Goal: Information Seeking & Learning: Learn about a topic

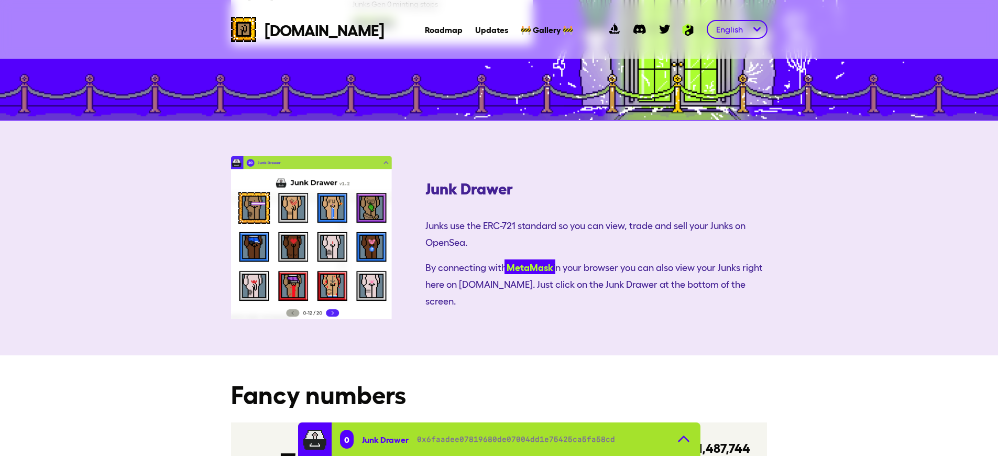
click at [505, 259] on link "MetaMask" at bounding box center [530, 266] width 51 height 15
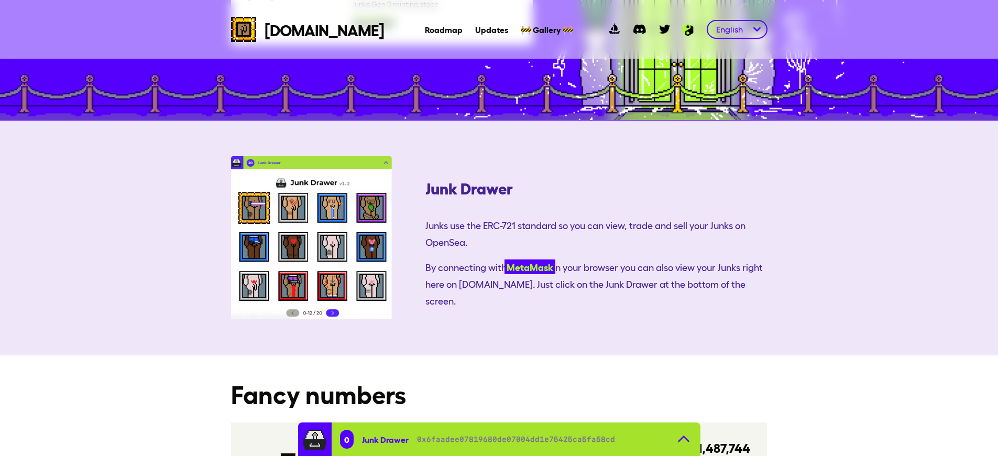
click at [505, 259] on link "MetaMask" at bounding box center [530, 266] width 51 height 15
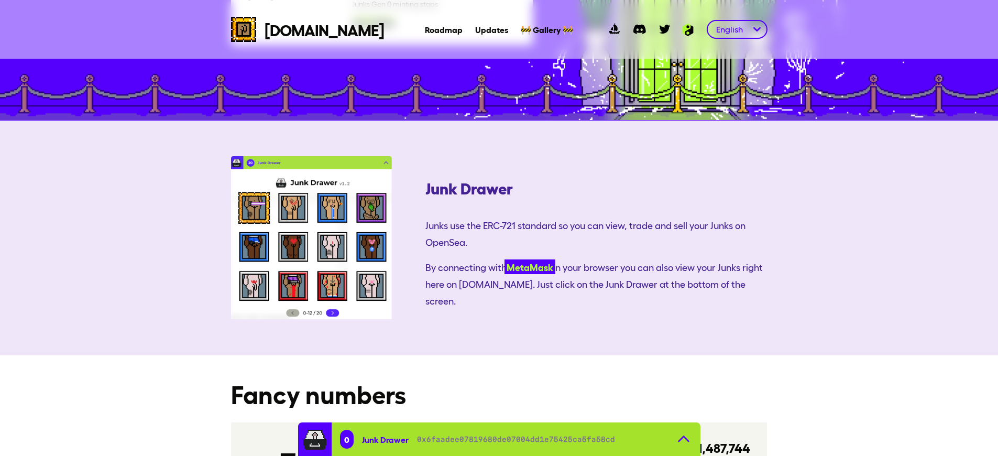
click at [505, 259] on link "MetaMask" at bounding box center [530, 266] width 51 height 15
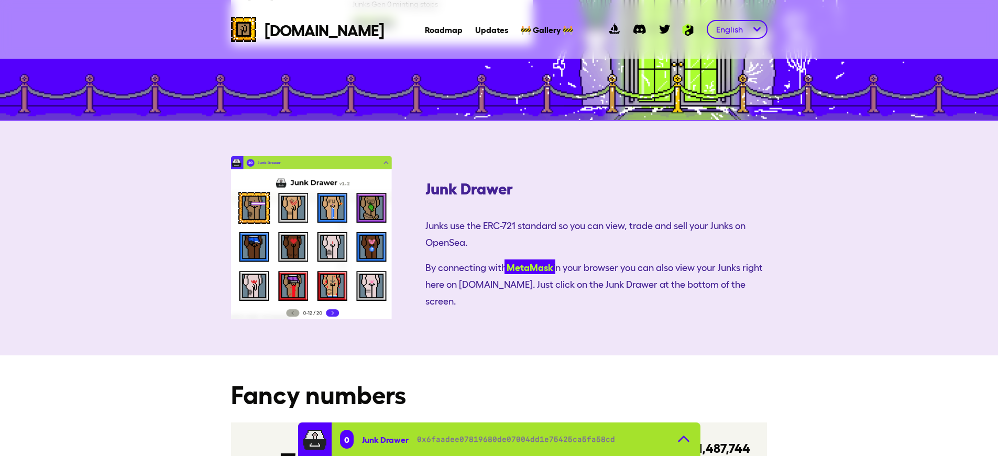
click at [505, 259] on link "MetaMask" at bounding box center [530, 266] width 51 height 15
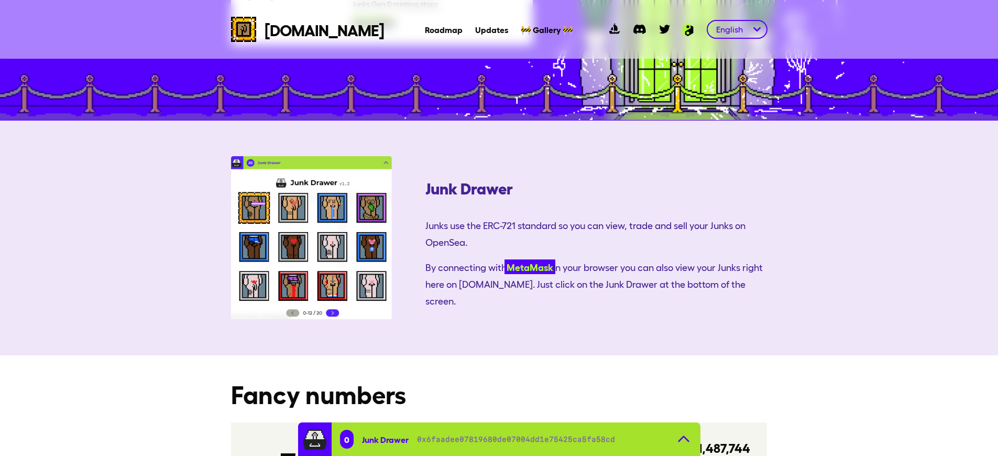
click at [505, 259] on link "MetaMask" at bounding box center [530, 266] width 51 height 15
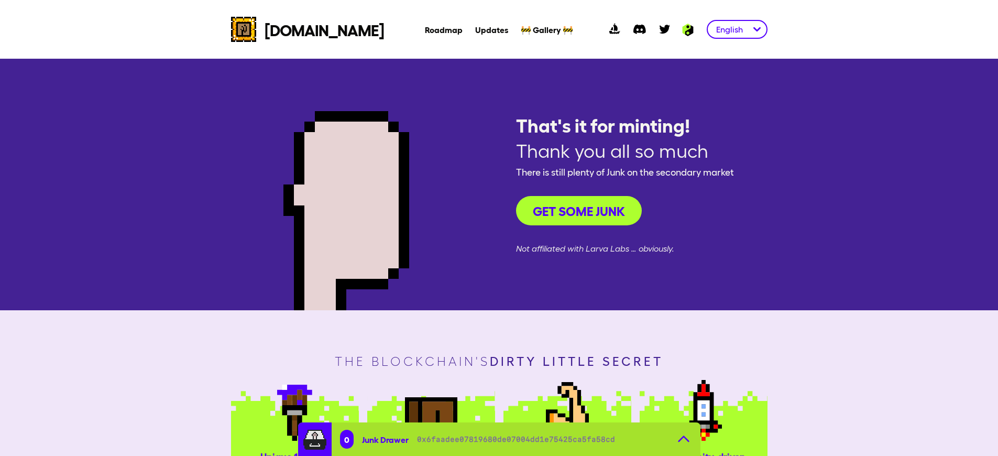
scroll to position [1825, 0]
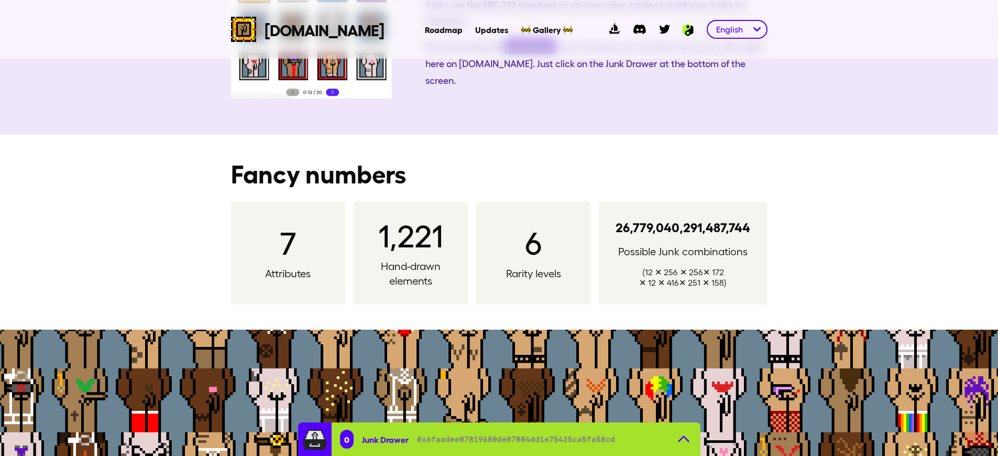
click at [505, 53] on link "MetaMask" at bounding box center [530, 46] width 51 height 15
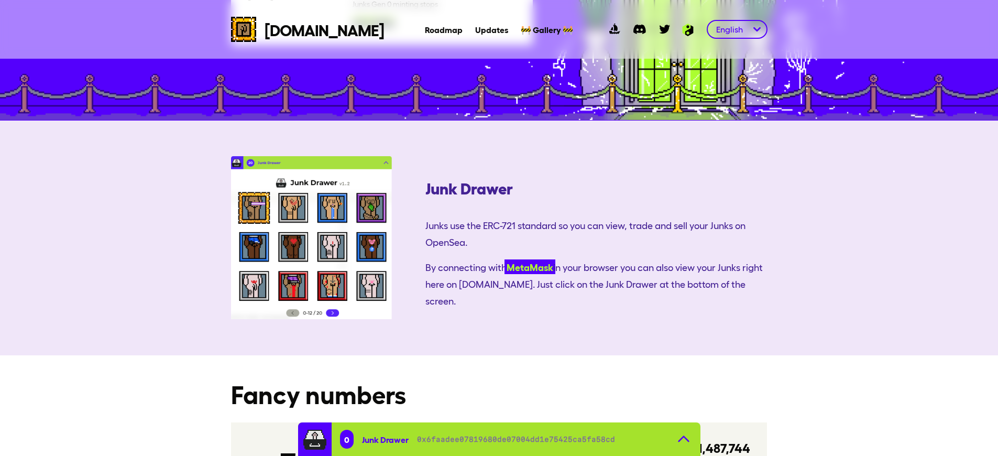
click at [505, 259] on link "MetaMask" at bounding box center [530, 266] width 51 height 15
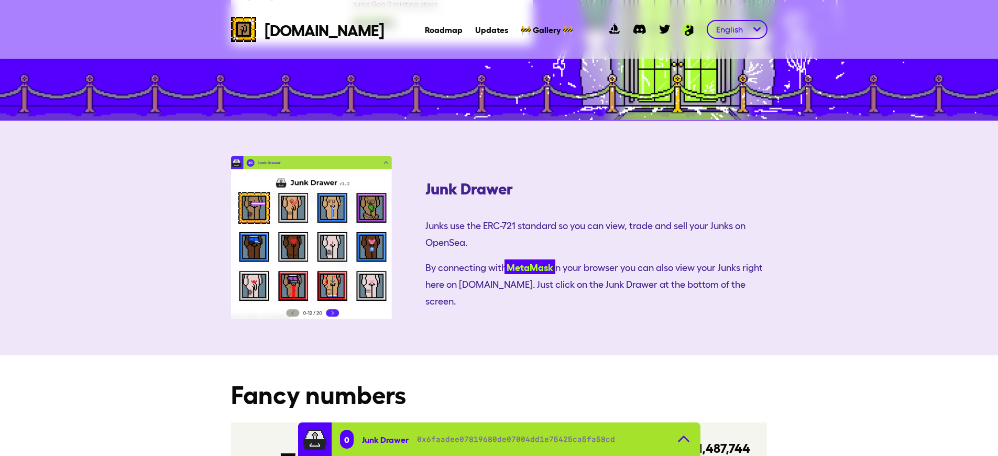
click at [505, 259] on link "MetaMask" at bounding box center [530, 266] width 51 height 15
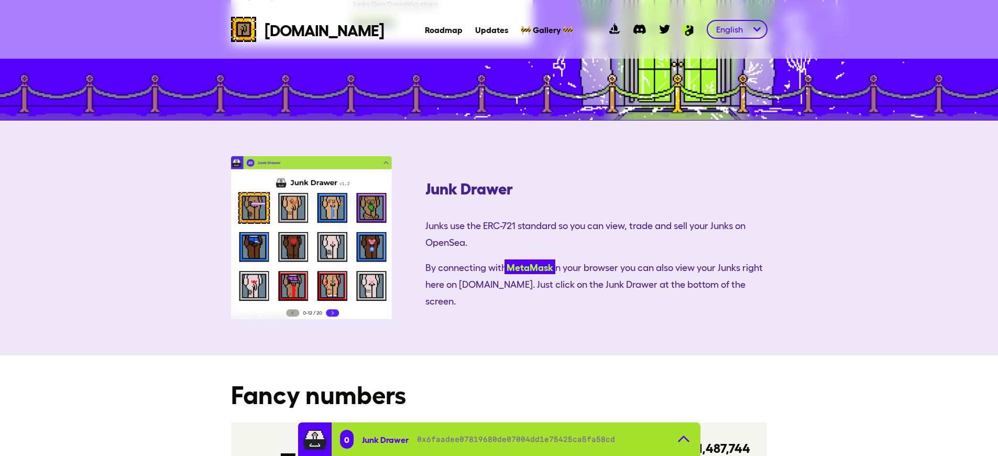
scroll to position [1604, 0]
click at [505, 259] on link "MetaMask" at bounding box center [530, 266] width 51 height 15
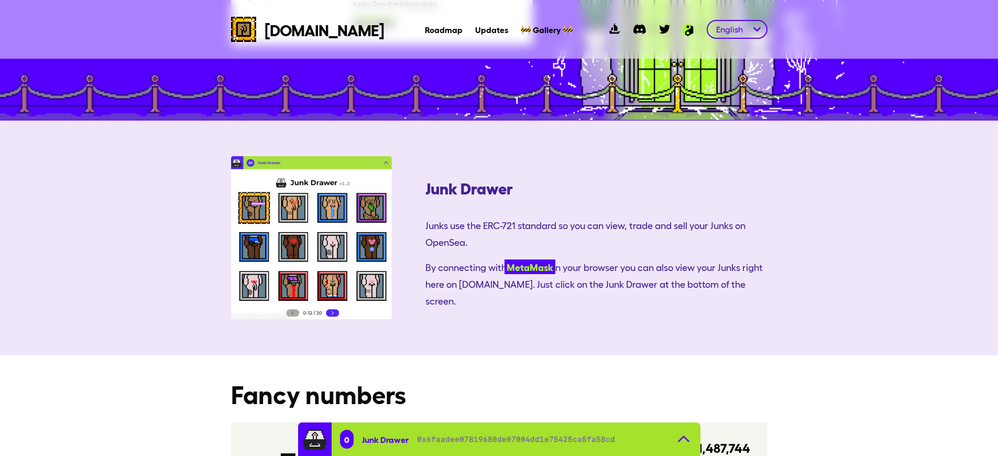
click at [505, 259] on link "MetaMask" at bounding box center [530, 266] width 51 height 15
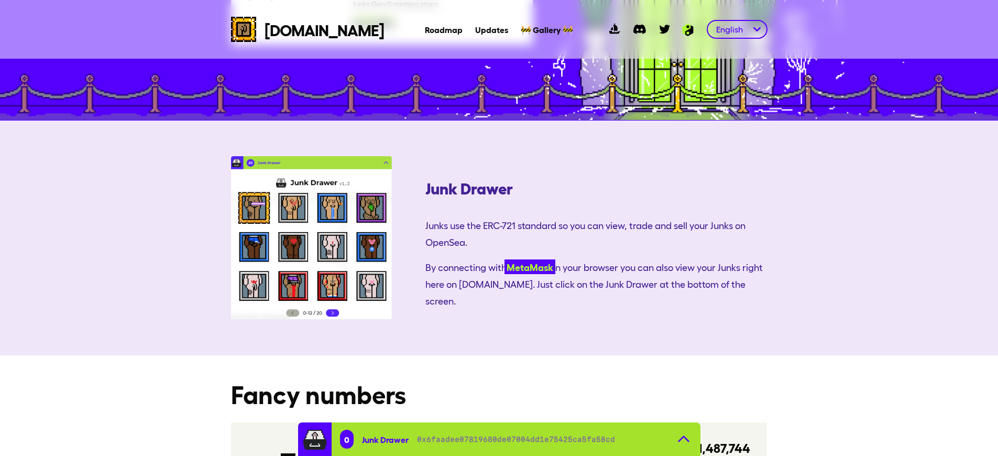
click at [505, 259] on link "MetaMask" at bounding box center [530, 266] width 51 height 15
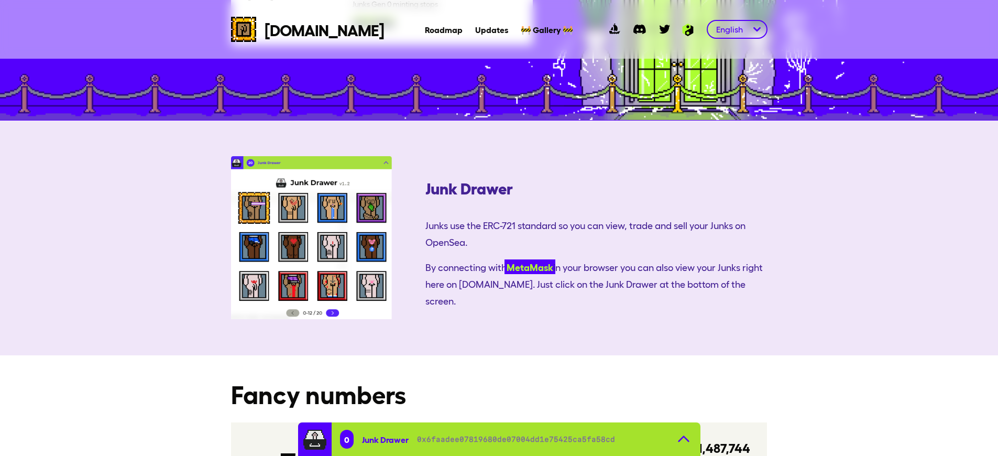
click at [505, 259] on link "MetaMask" at bounding box center [530, 266] width 51 height 15
